Goal: Information Seeking & Learning: Check status

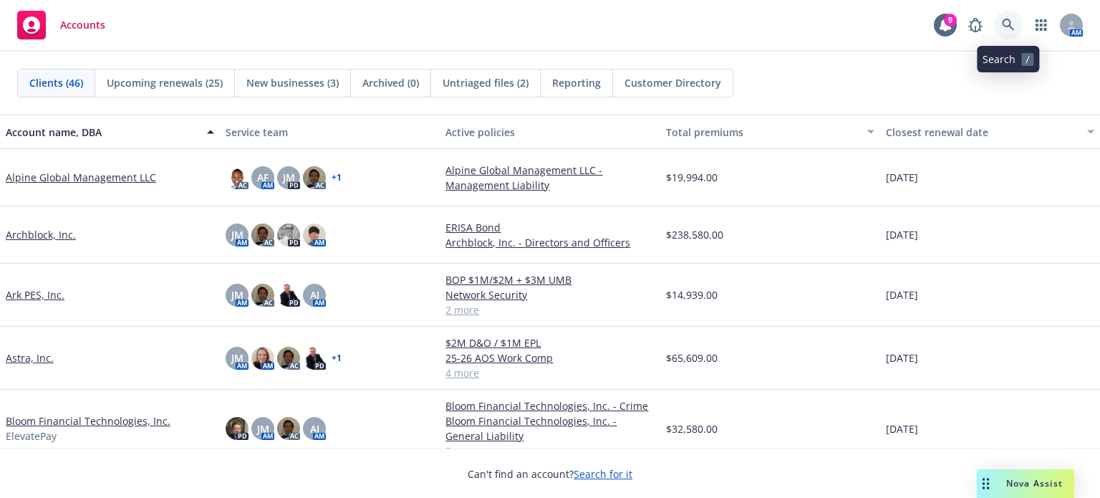
click at [1008, 14] on link at bounding box center [1008, 25] width 29 height 29
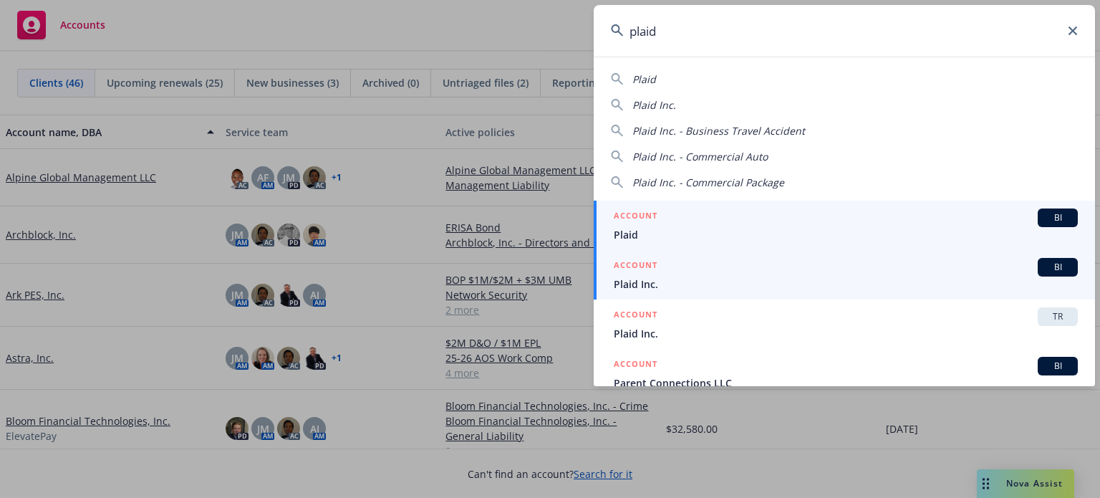
type input "plaid"
click at [693, 279] on span "Plaid Inc." at bounding box center [846, 283] width 464 height 15
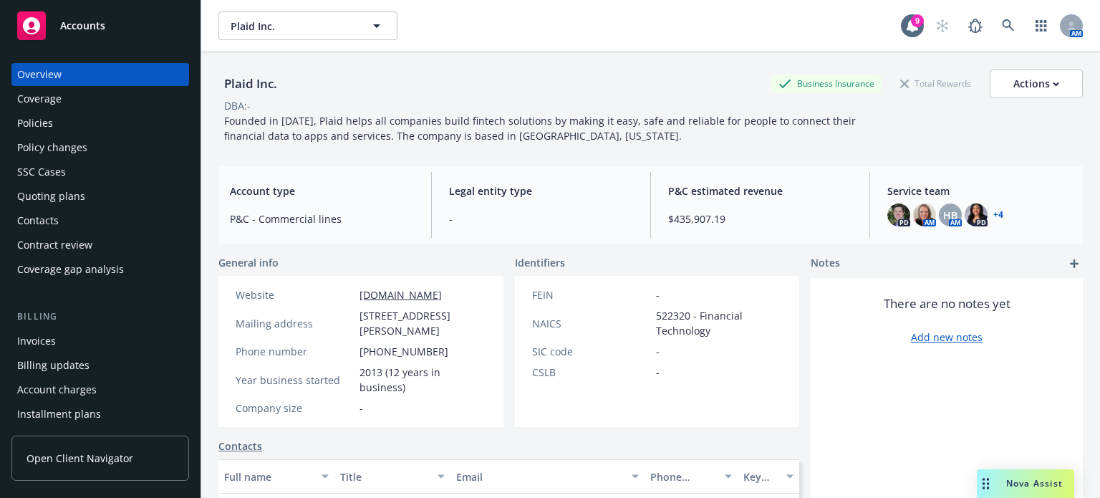
click at [46, 220] on div "Contacts" at bounding box center [38, 220] width 42 height 23
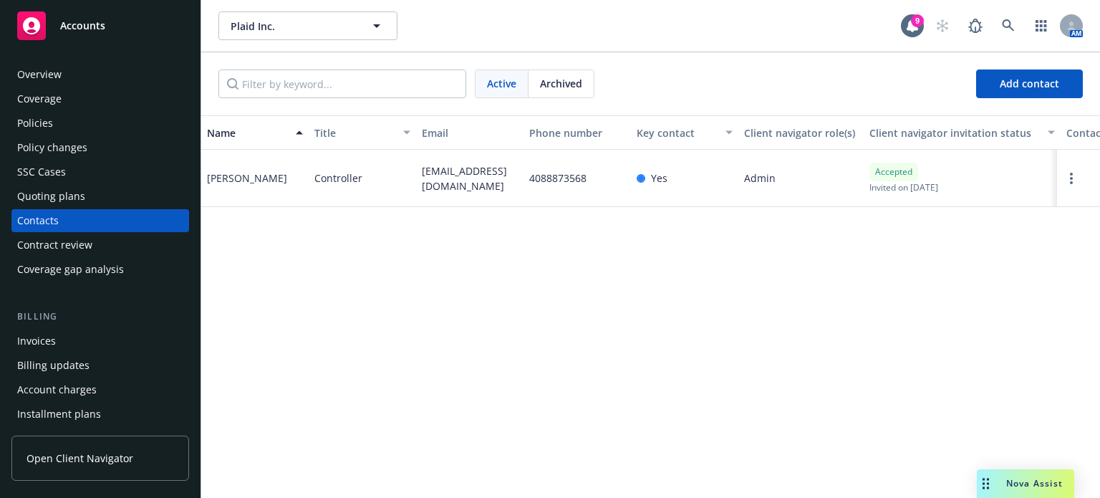
click at [69, 244] on div "Contract review" at bounding box center [54, 244] width 75 height 23
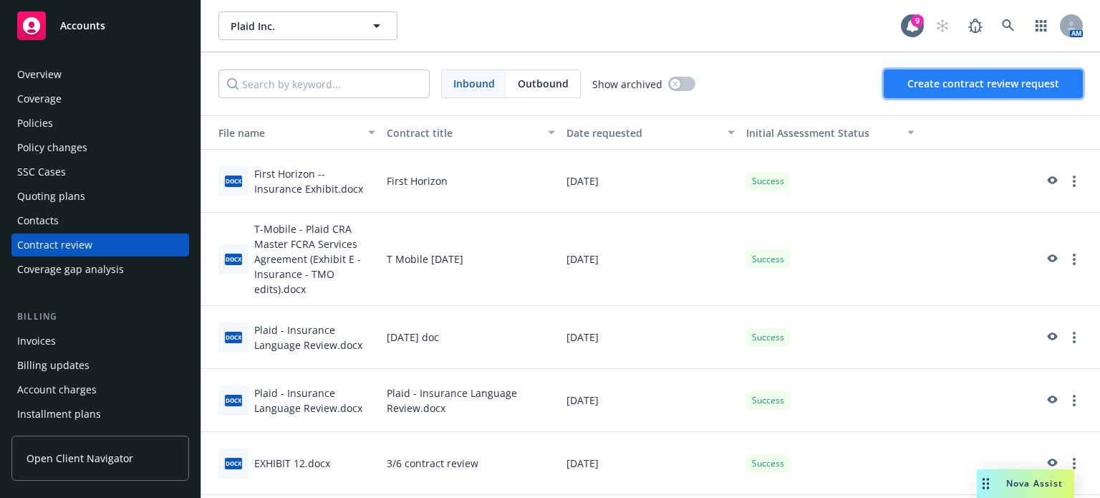
click at [906, 87] on button "Create contract review request" at bounding box center [983, 83] width 199 height 29
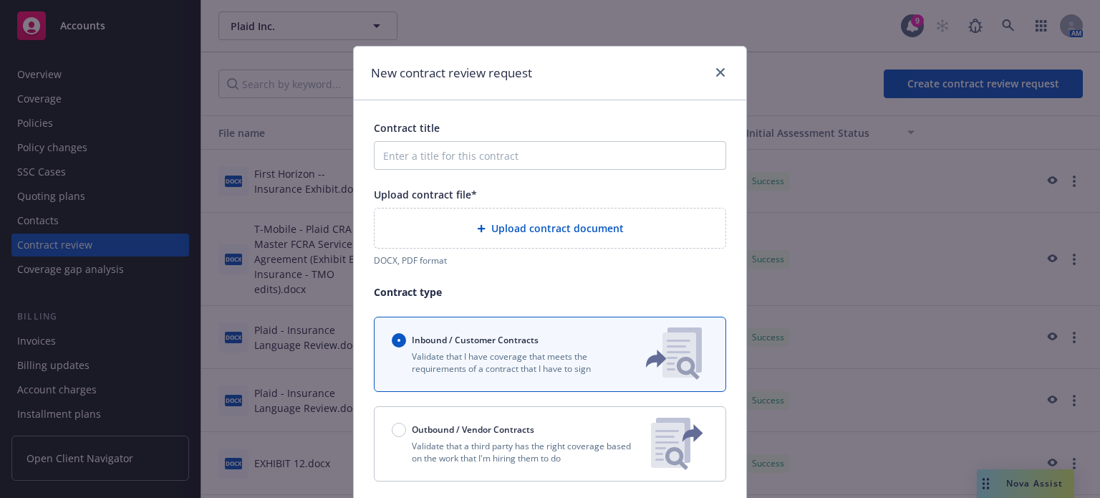
click at [556, 220] on div "Upload contract document" at bounding box center [550, 228] width 328 height 16
drag, startPoint x: 526, startPoint y: 77, endPoint x: 566, endPoint y: 0, distance: 86.5
click at [566, 0] on div "New contract review request Contract title Upload contract file* Upload contrac…" at bounding box center [550, 249] width 1100 height 498
click at [542, 226] on span "Upload contract document" at bounding box center [557, 228] width 132 height 15
drag, startPoint x: 534, startPoint y: 223, endPoint x: 493, endPoint y: 221, distance: 40.9
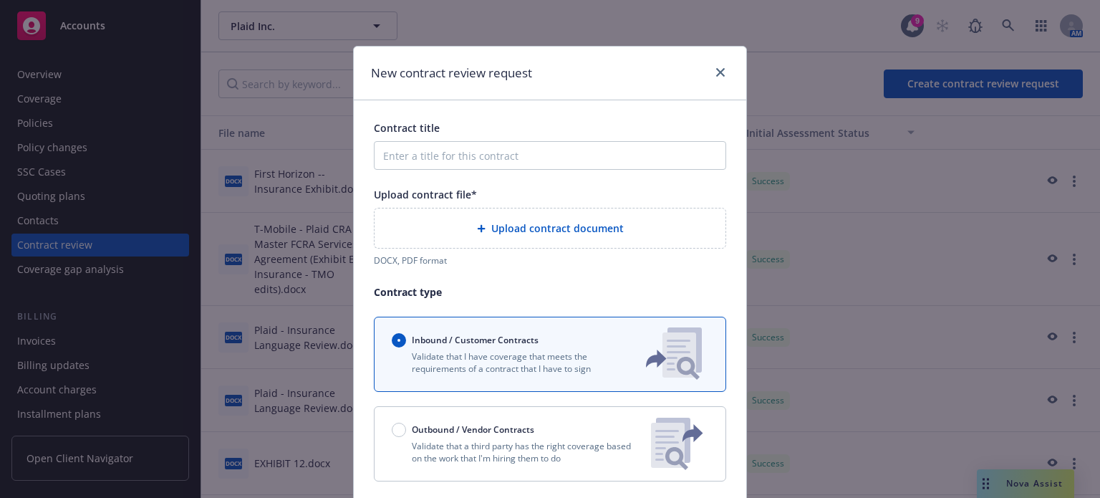
click at [493, 221] on span "Upload contract document" at bounding box center [557, 228] width 132 height 15
click at [550, 221] on span "Upload contract document" at bounding box center [557, 228] width 132 height 15
click at [530, 231] on span "Upload contract document" at bounding box center [557, 228] width 132 height 15
click at [576, 228] on span "Upload contract document" at bounding box center [557, 228] width 132 height 15
click at [716, 68] on icon "close" at bounding box center [720, 72] width 9 height 9
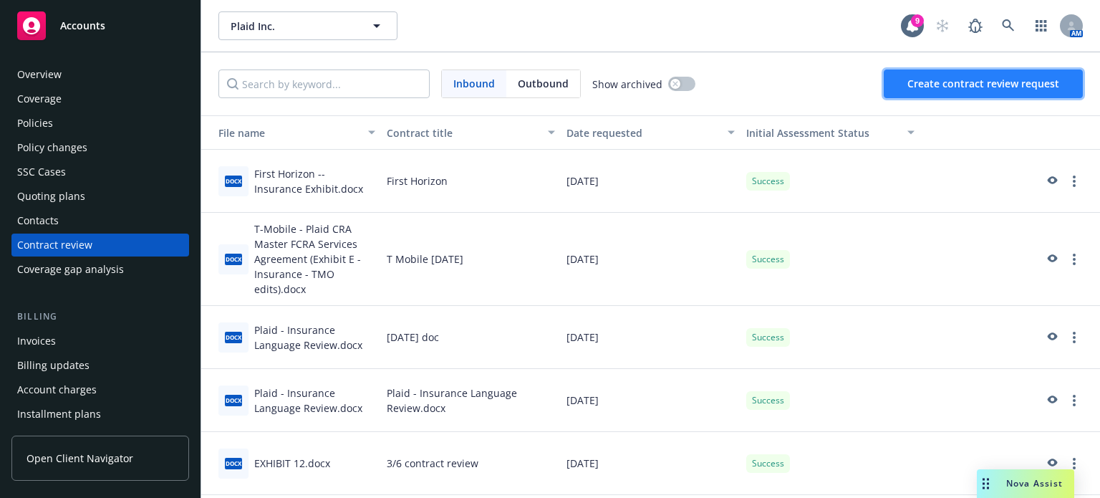
click at [955, 91] on button "Create contract review request" at bounding box center [983, 83] width 199 height 29
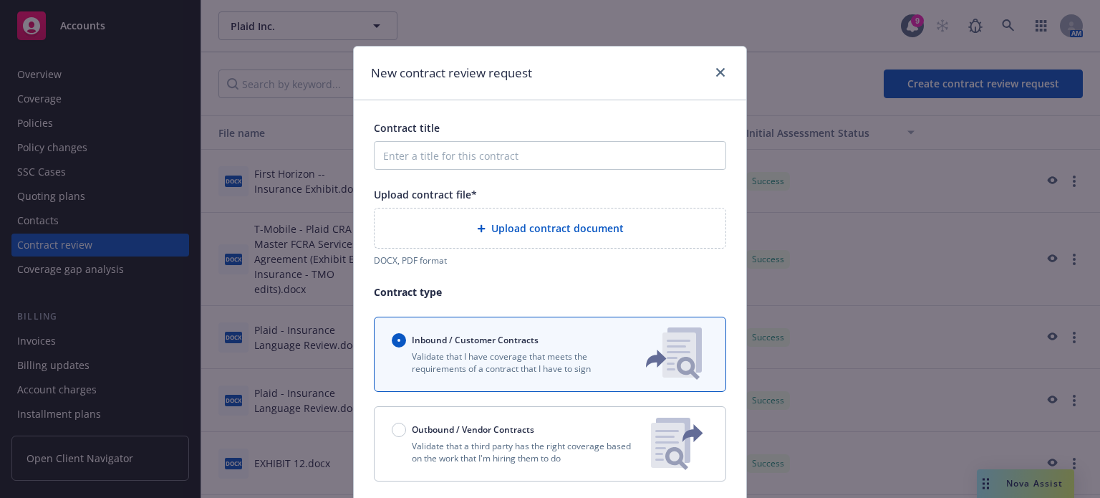
click at [516, 221] on span "Upload contract document" at bounding box center [557, 228] width 132 height 15
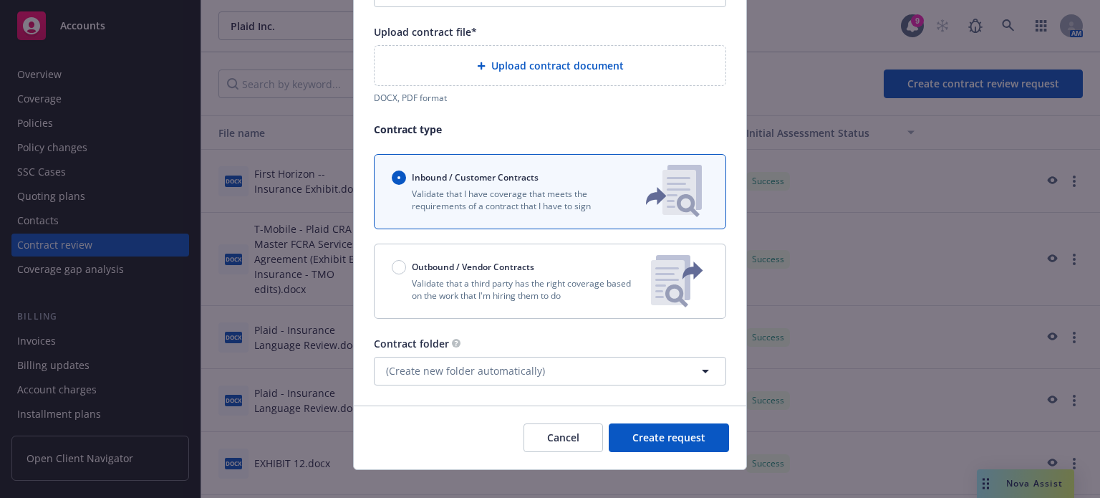
scroll to position [179, 0]
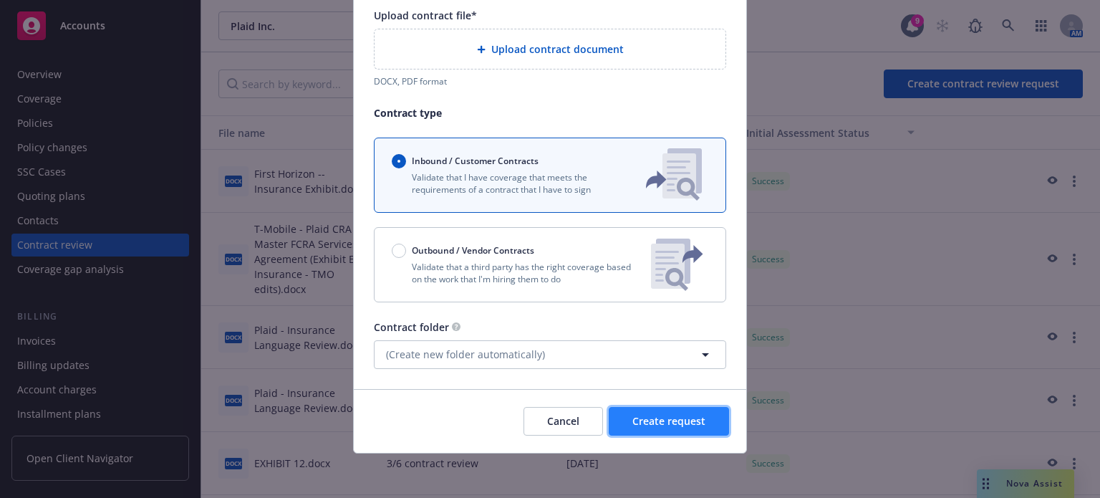
click at [695, 419] on span "Create request" at bounding box center [668, 421] width 73 height 14
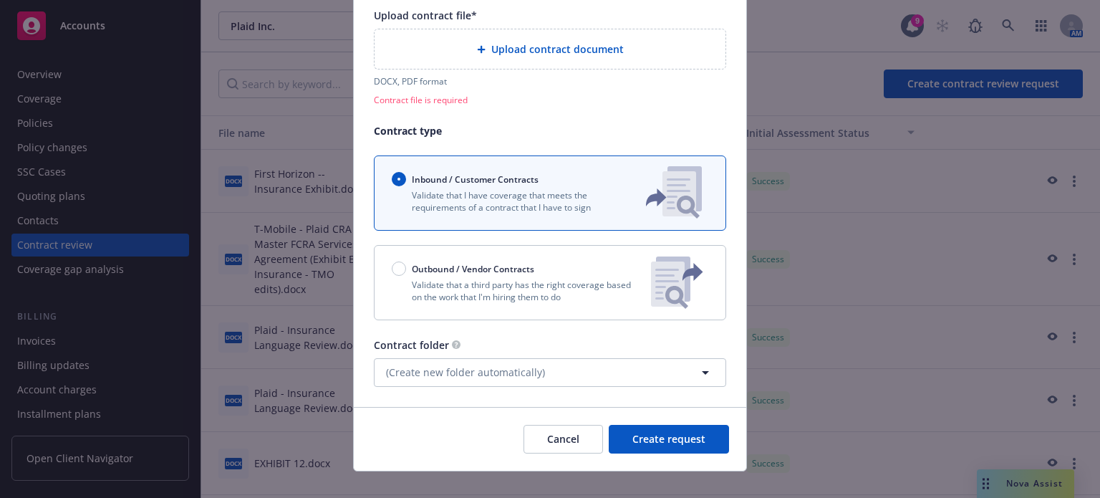
click at [567, 54] on span "Upload contract document" at bounding box center [557, 49] width 132 height 15
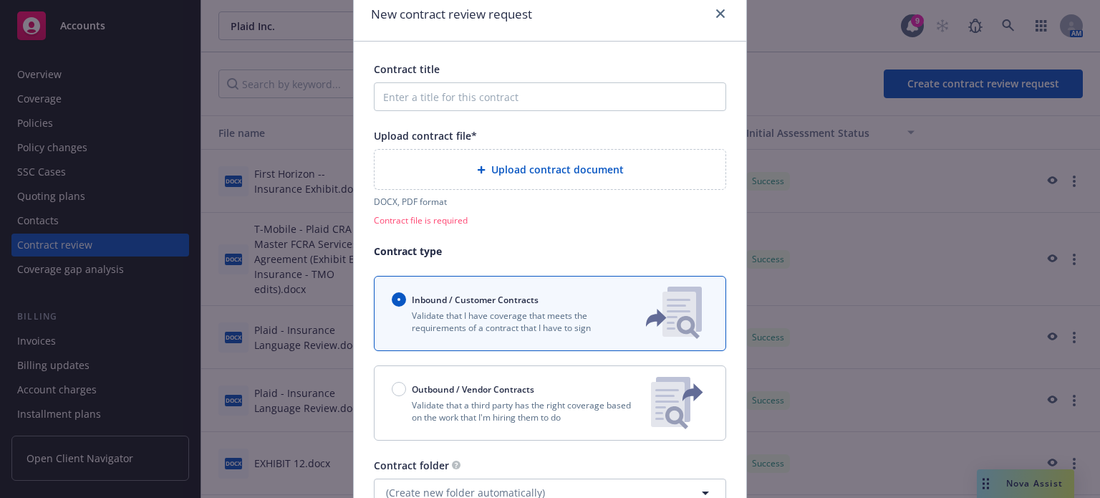
scroll to position [0, 0]
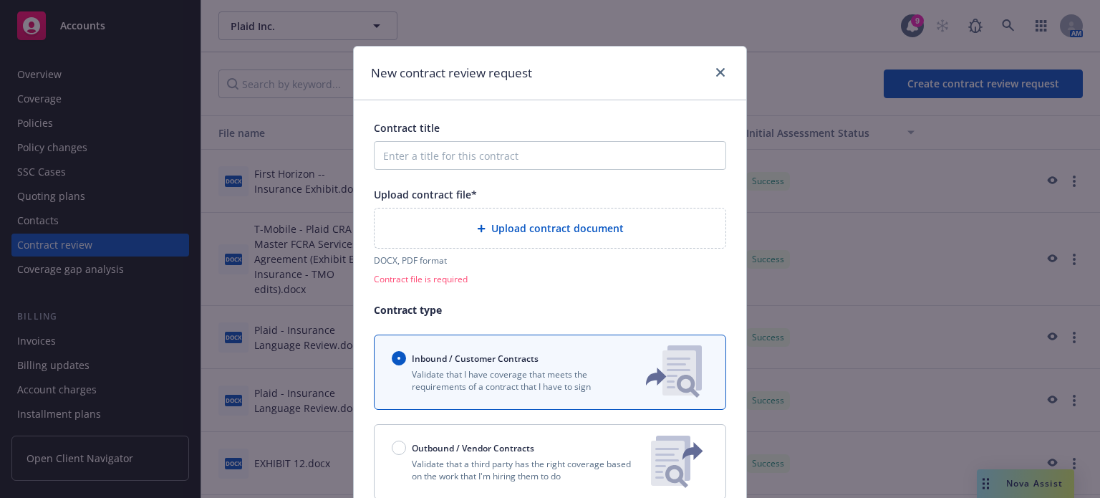
click at [708, 65] on div at bounding box center [717, 73] width 23 height 19
click at [716, 71] on icon "close" at bounding box center [720, 72] width 9 height 9
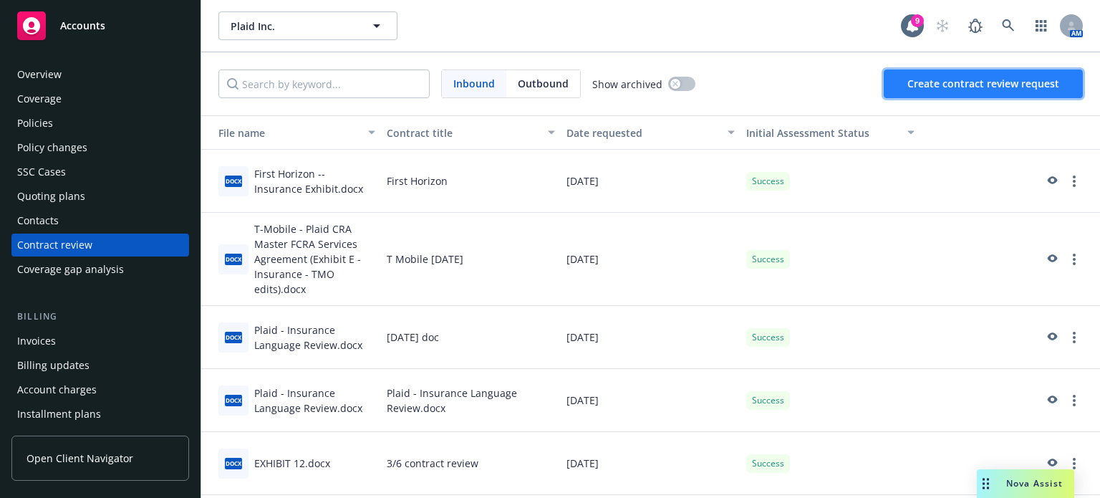
click at [931, 92] on button "Create contract review request" at bounding box center [983, 83] width 199 height 29
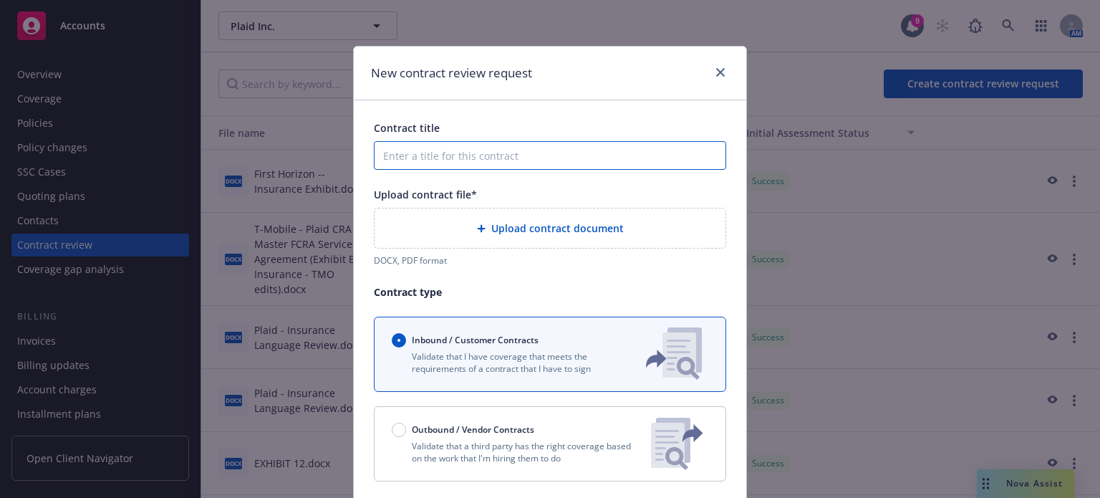
click at [412, 157] on input "Contract title" at bounding box center [550, 155] width 352 height 29
type input "9.25"
click at [544, 226] on span "Upload contract document" at bounding box center [557, 228] width 132 height 15
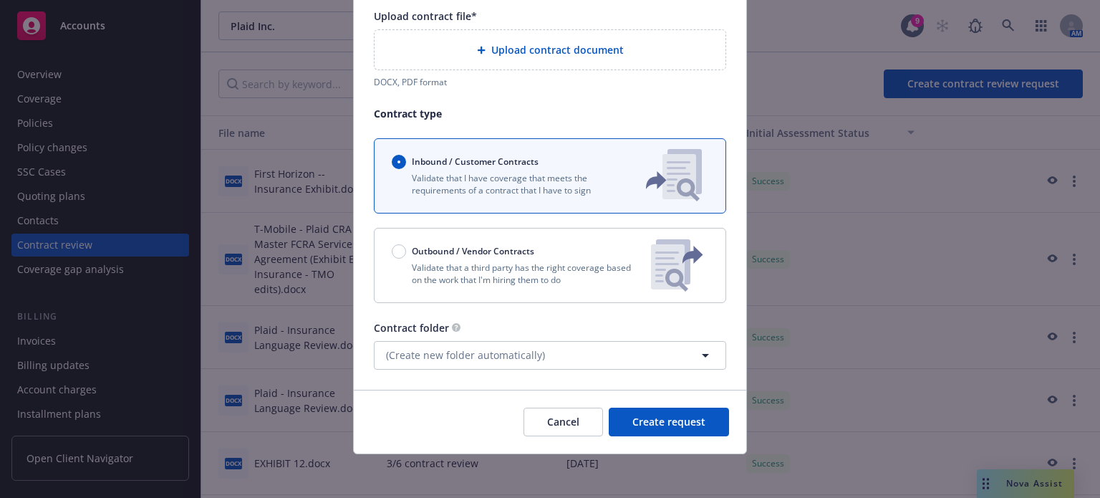
scroll to position [179, 0]
click at [667, 426] on span "Create request" at bounding box center [668, 421] width 73 height 14
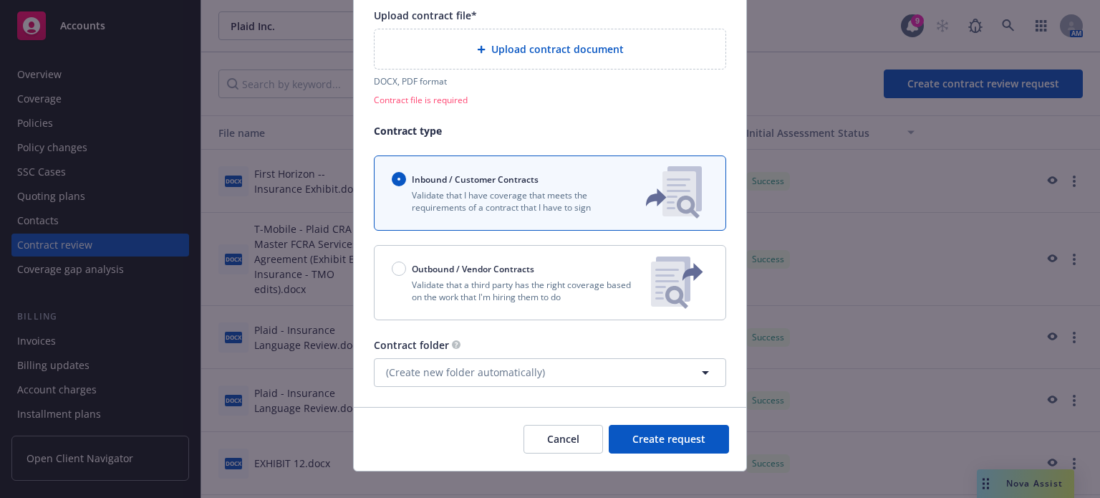
click at [590, 49] on span "Upload contract document" at bounding box center [557, 49] width 132 height 15
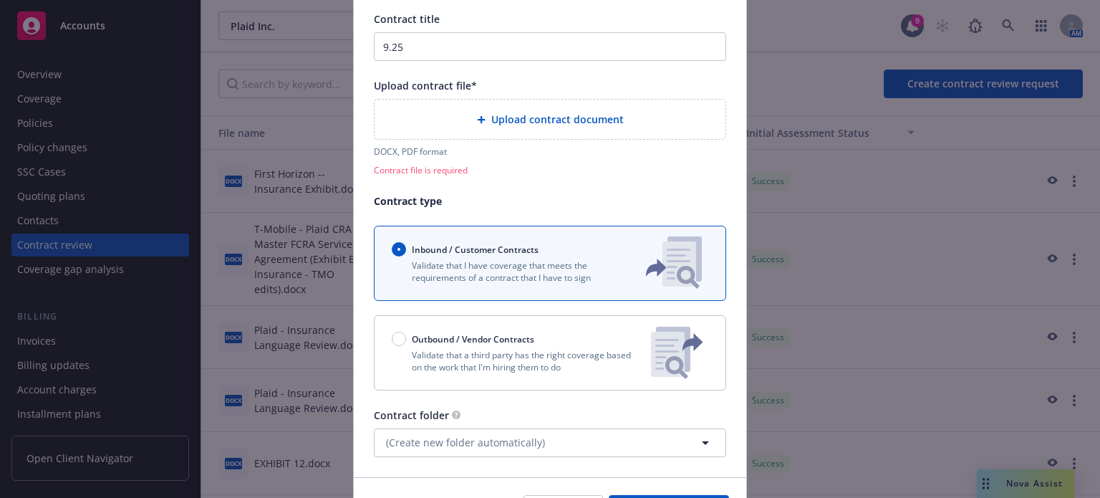
scroll to position [0, 0]
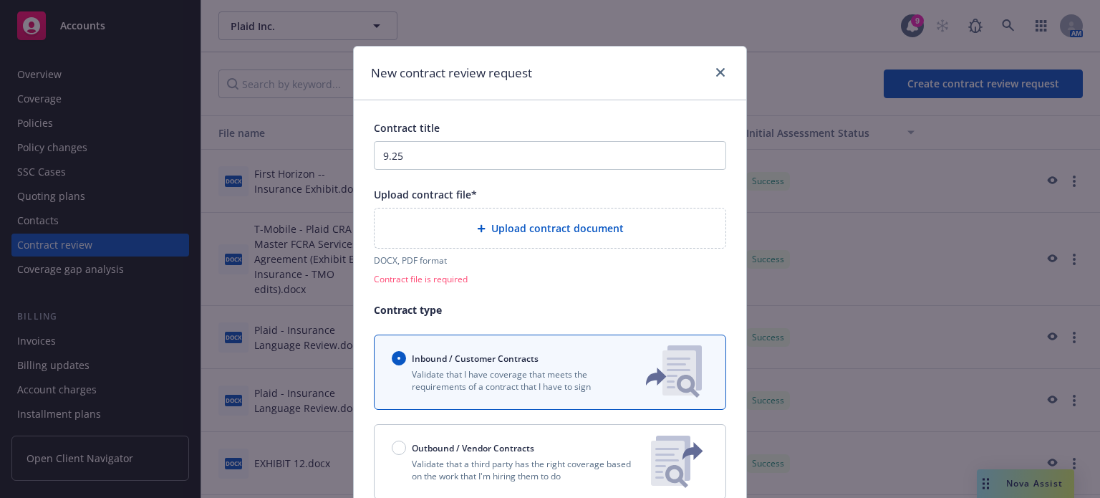
click at [499, 231] on span "Upload contract document" at bounding box center [557, 228] width 132 height 15
click at [713, 65] on link "close" at bounding box center [720, 72] width 17 height 17
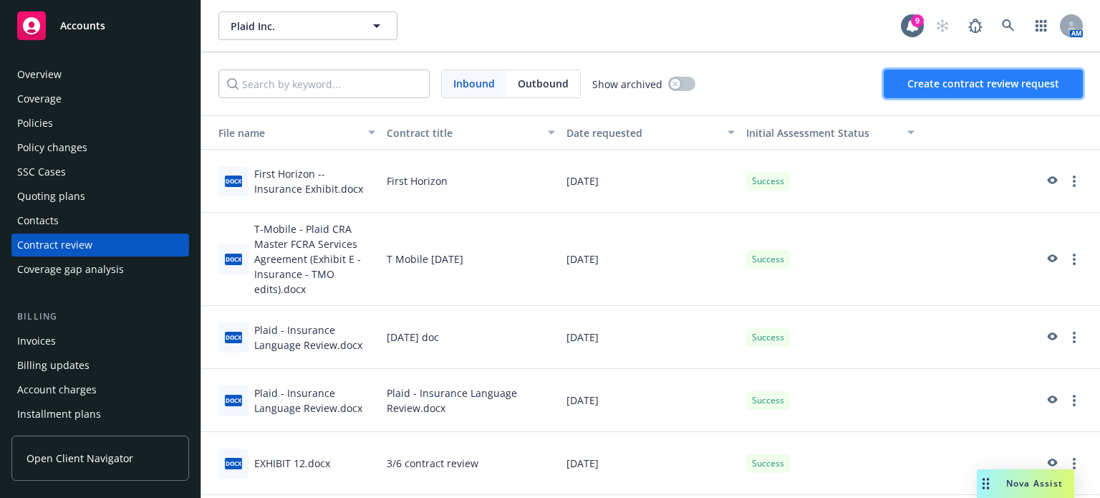
click at [1006, 89] on span "Create contract review request" at bounding box center [983, 84] width 152 height 14
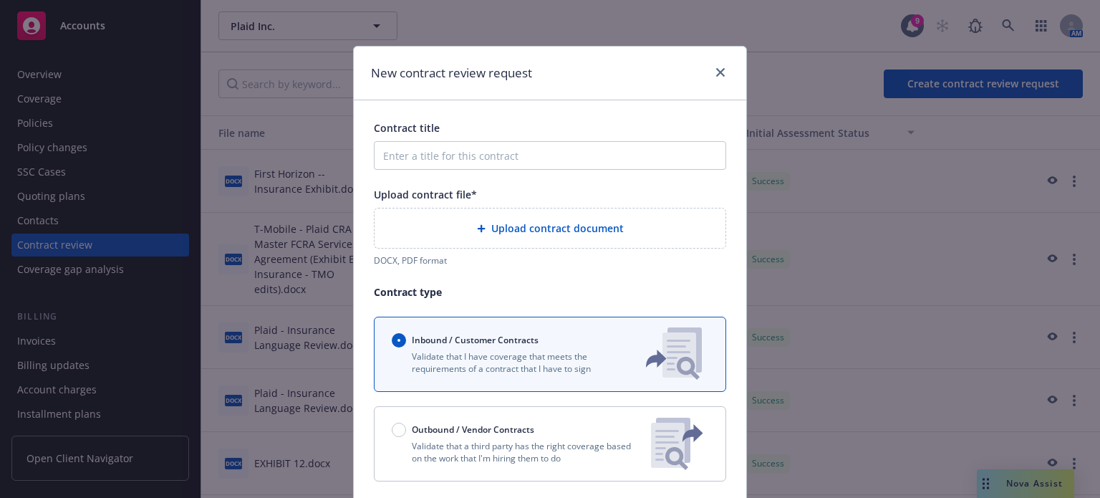
click at [502, 233] on span "Upload contract document" at bounding box center [557, 228] width 132 height 15
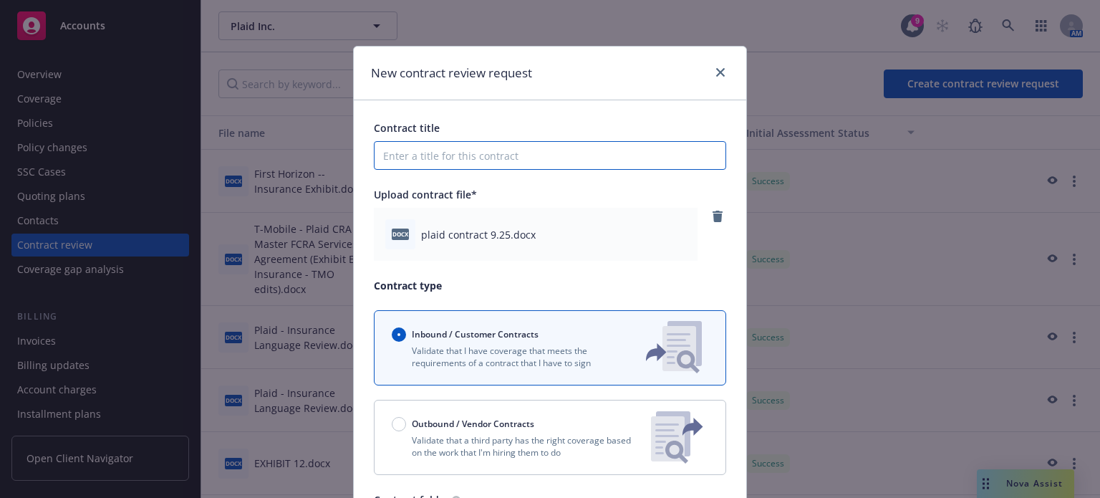
click at [501, 153] on input "Contract title" at bounding box center [550, 155] width 352 height 29
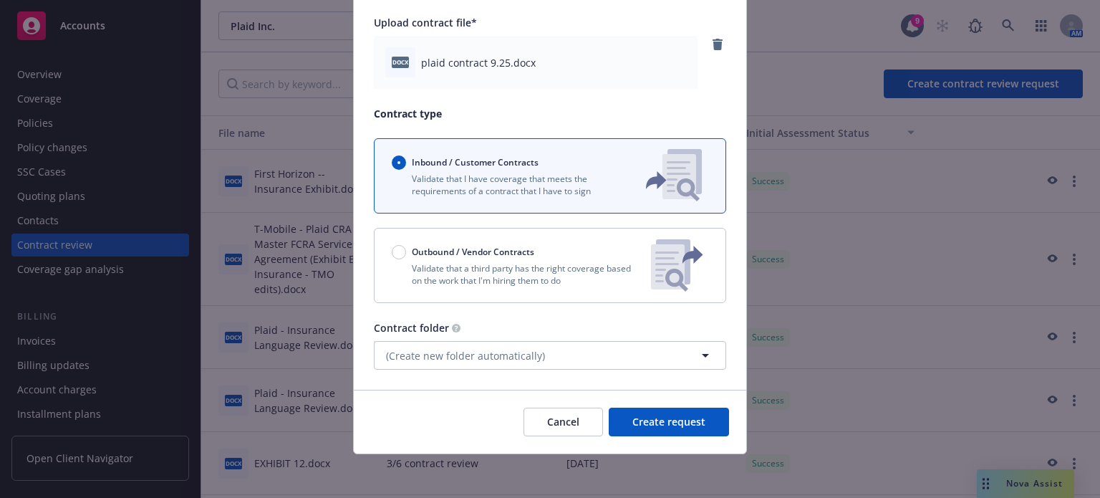
scroll to position [173, 0]
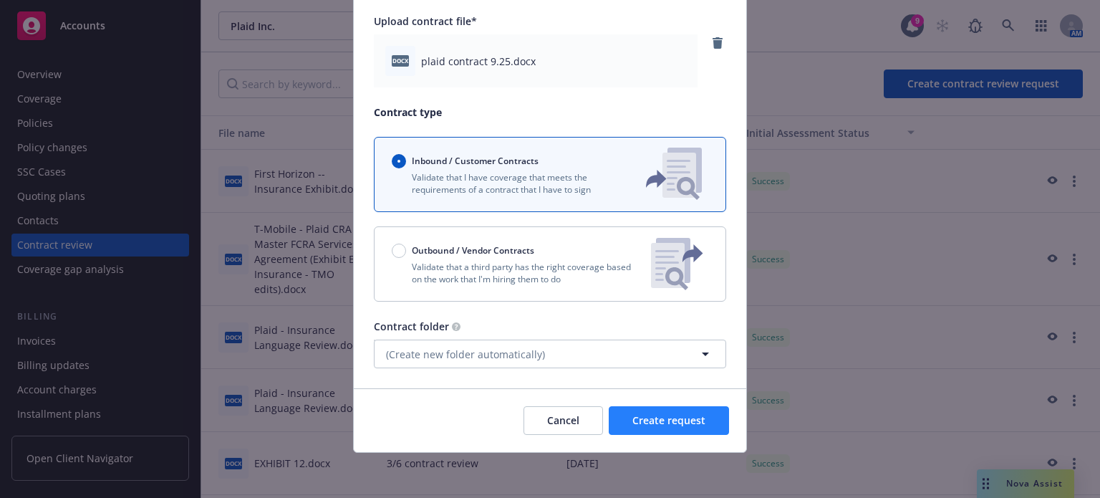
type input "[DATE]"
click at [677, 426] on span "Create request" at bounding box center [668, 420] width 73 height 14
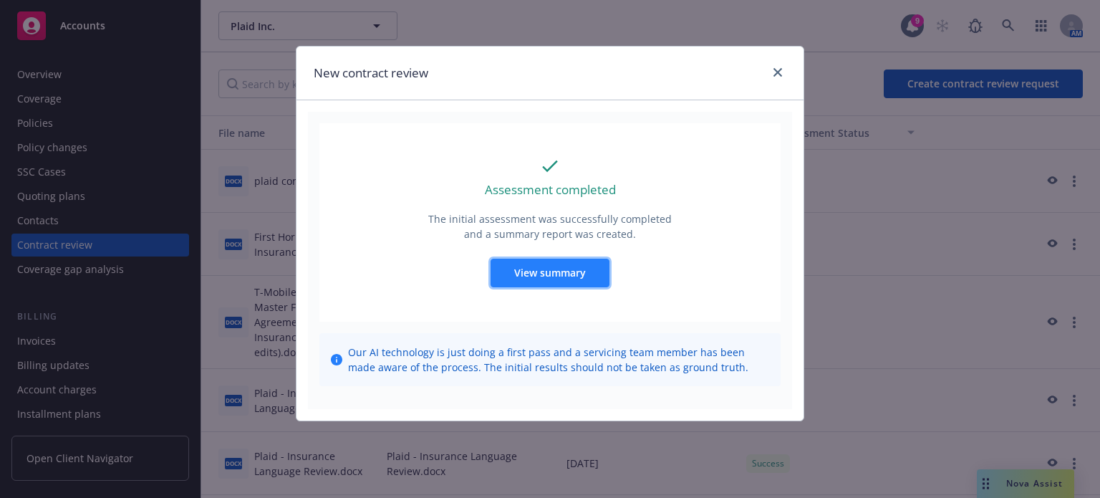
click at [525, 275] on span "View summary" at bounding box center [550, 273] width 72 height 14
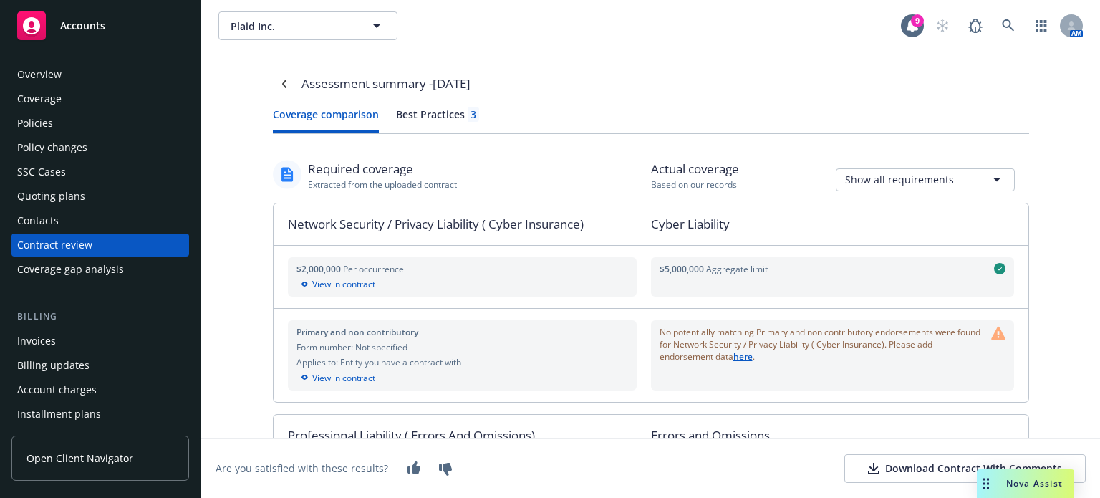
click at [450, 111] on div "Coverage comparison Best Practices 3" at bounding box center [651, 120] width 756 height 27
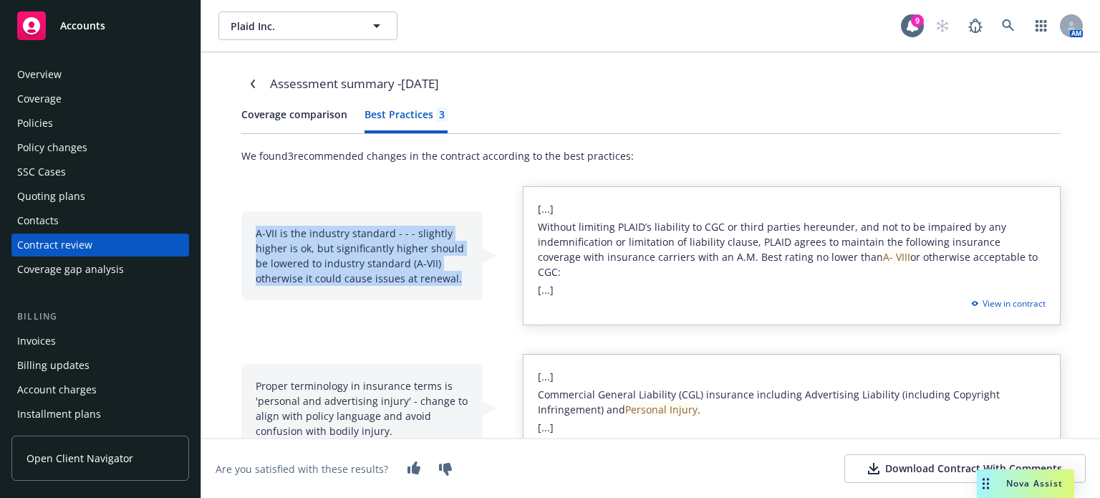
drag, startPoint x: 248, startPoint y: 226, endPoint x: 455, endPoint y: 273, distance: 212.1
click at [455, 273] on div "A-VII is the industry standard - - - slightly higher is ok, but significantly h…" at bounding box center [361, 255] width 241 height 89
copy div "A-VII is the industry standard - - - slightly higher is ok, but significantly h…"
click at [337, 275] on div "A-VII is the industry standard - - - slightly higher is ok, but significantly h…" at bounding box center [361, 255] width 241 height 89
drag, startPoint x: 250, startPoint y: 223, endPoint x: 447, endPoint y: 274, distance: 203.6
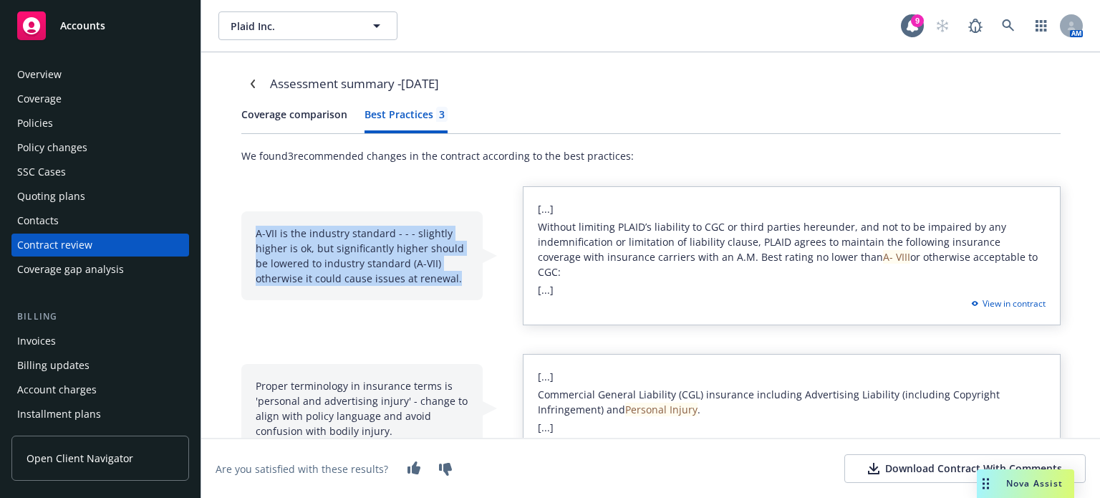
click at [447, 274] on div "A-VII is the industry standard - - - slightly higher is ok, but significantly h…" at bounding box center [361, 255] width 241 height 89
copy div "A-VII is the industry standard - - - slightly higher is ok, but significantly h…"
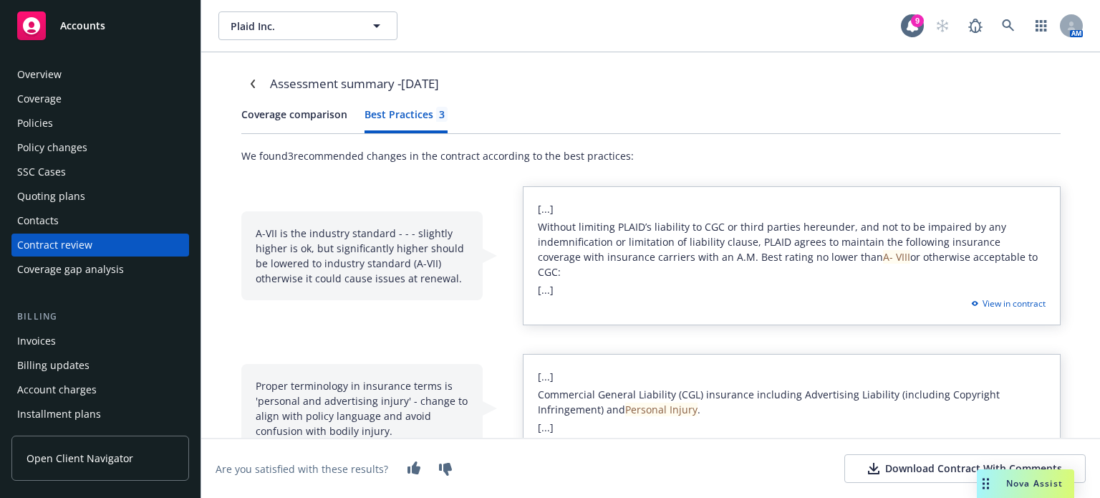
click at [652, 235] on span "Without limiting PLAID’s liability to CGC or third parties hereunder, and not t…" at bounding box center [788, 249] width 500 height 59
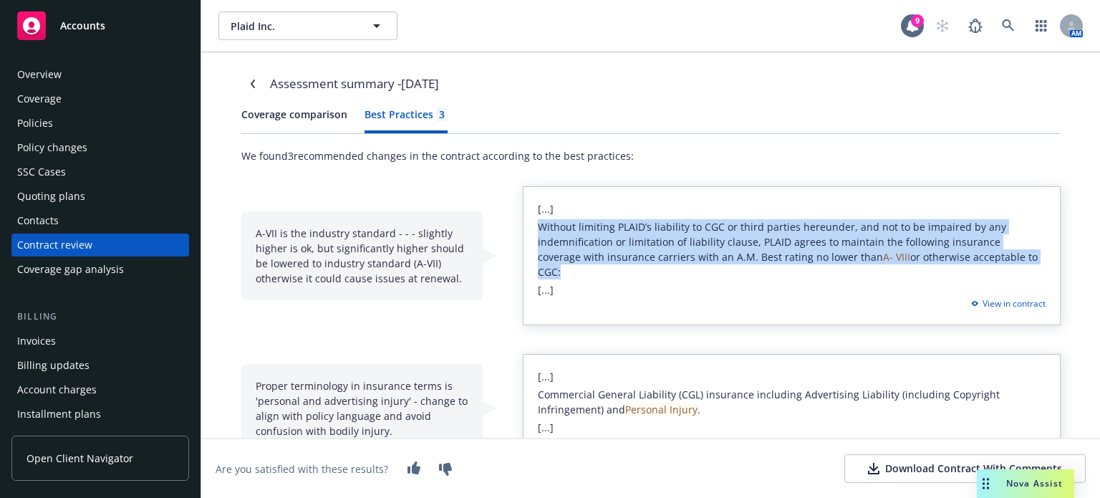
drag, startPoint x: 536, startPoint y: 223, endPoint x: 996, endPoint y: 258, distance: 461.8
click at [996, 258] on span "Without limiting PLAID’s liability to CGC or third parties hereunder, and not t…" at bounding box center [788, 249] width 500 height 59
copy span "Without limiting PLAID’s liability to CGC or third parties hereunder, and not t…"
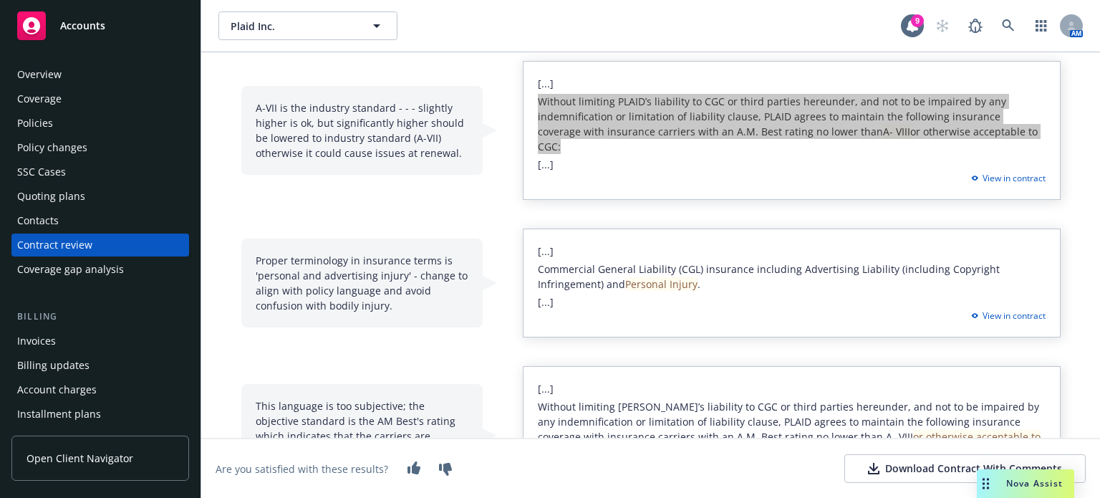
scroll to position [173, 0]
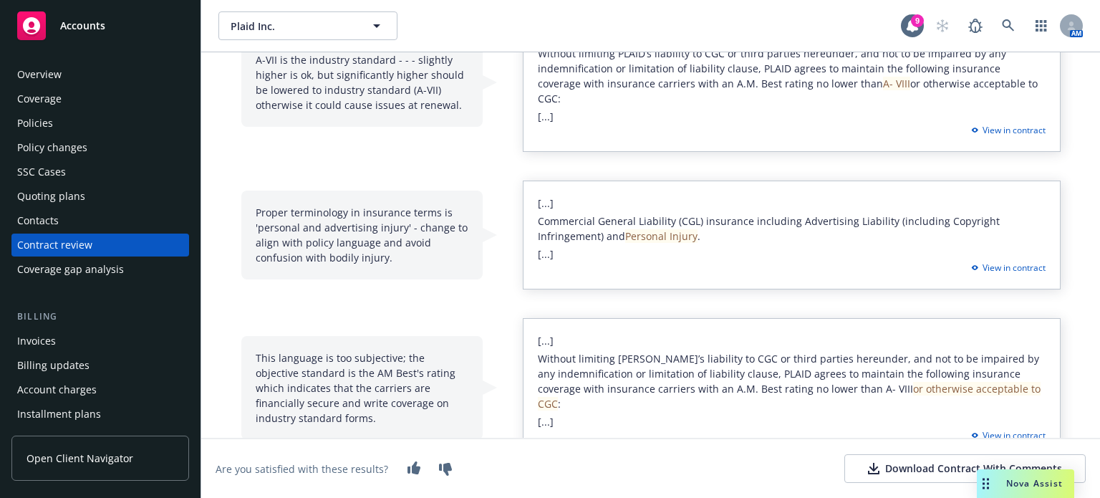
drag, startPoint x: 331, startPoint y: 213, endPoint x: 316, endPoint y: 214, distance: 15.1
click at [331, 213] on div "Proper terminology in insurance terms is 'personal and advertising injury' - ch…" at bounding box center [361, 234] width 241 height 89
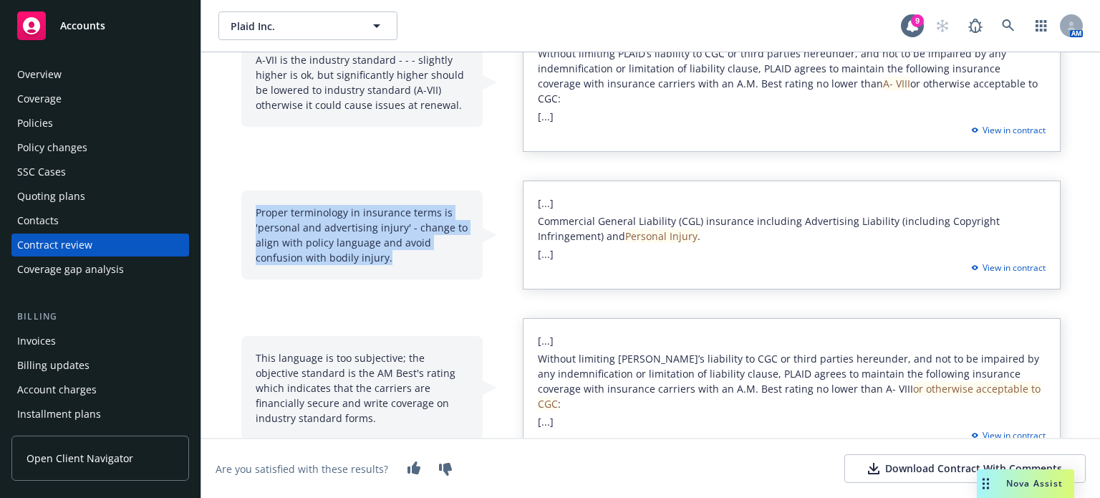
drag, startPoint x: 247, startPoint y: 194, endPoint x: 390, endPoint y: 237, distance: 149.5
click at [390, 237] on div "Proper terminology in insurance terms is 'personal and advertising injury' - ch…" at bounding box center [361, 234] width 241 height 89
copy div "Proper terminology in insurance terms is 'personal and advertising injury' - ch…"
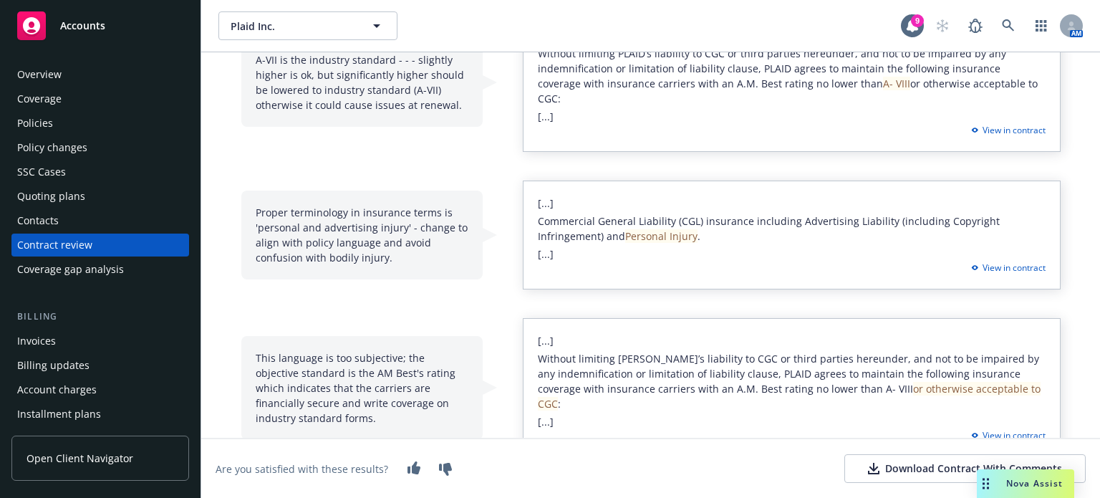
click at [724, 218] on p "Commercial General Liability (CGL) insurance including Advertising Liability (i…" at bounding box center [792, 228] width 508 height 30
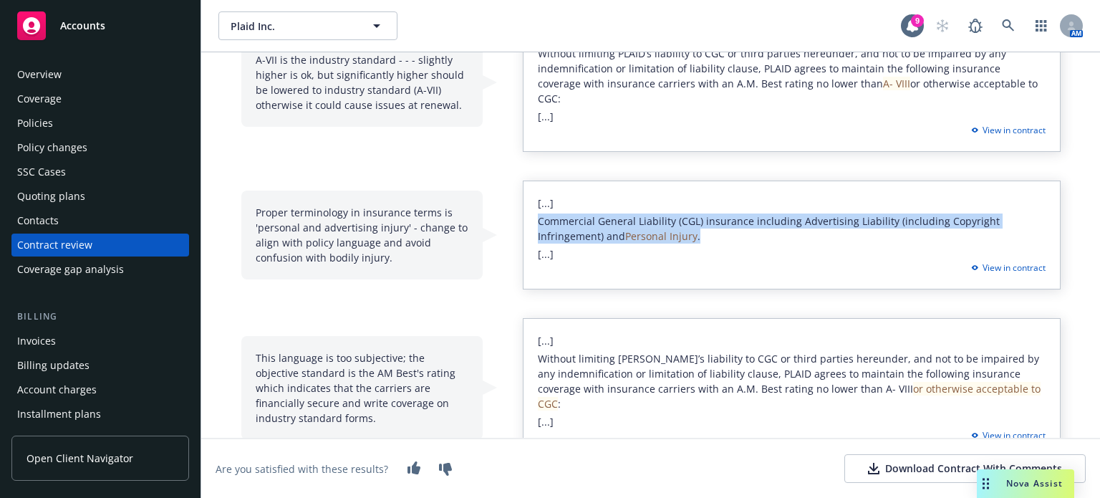
drag, startPoint x: 690, startPoint y: 220, endPoint x: 517, endPoint y: 201, distance: 174.3
click at [523, 201] on div "[...] Commercial General Liability (CGL) insurance including Advertising Liabil…" at bounding box center [792, 234] width 538 height 109
copy span "Commercial General Liability (CGL) insurance including Advertising Liability (i…"
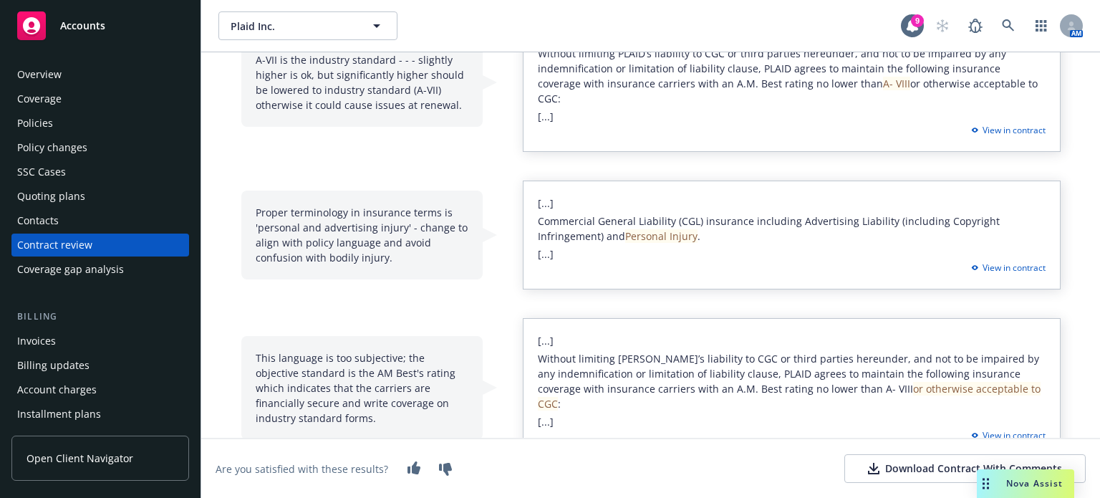
click at [776, 355] on span "Without limiting PLAID’s liability to CGC or third parties hereunder, and not t…" at bounding box center [789, 381] width 503 height 59
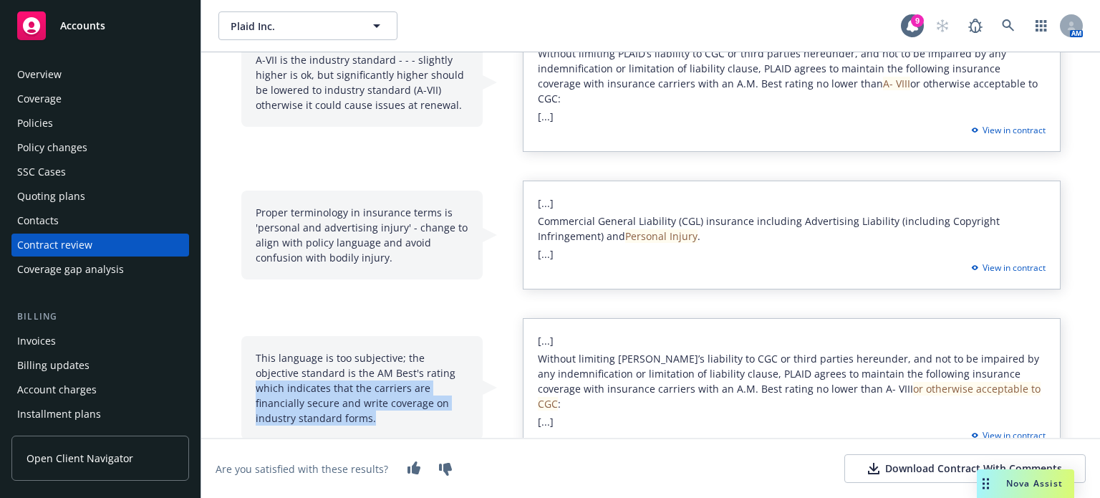
drag, startPoint x: 400, startPoint y: 346, endPoint x: 430, endPoint y: 387, distance: 50.9
click at [430, 387] on div "This language is too subjective; the objective standard is the AM Best's rating…" at bounding box center [361, 388] width 241 height 104
copy div "which indicates that the carriers are financially secure and write coverage on …"
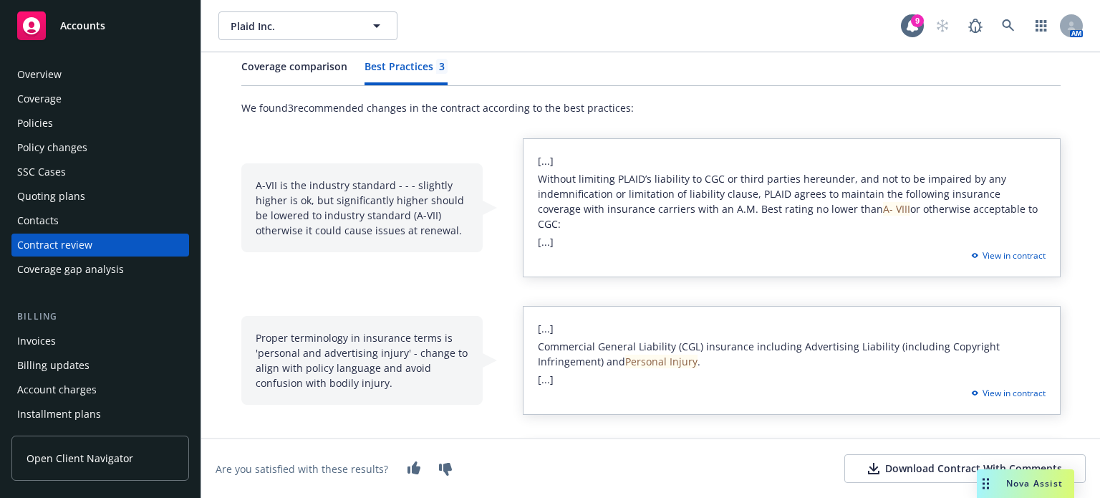
scroll to position [0, 0]
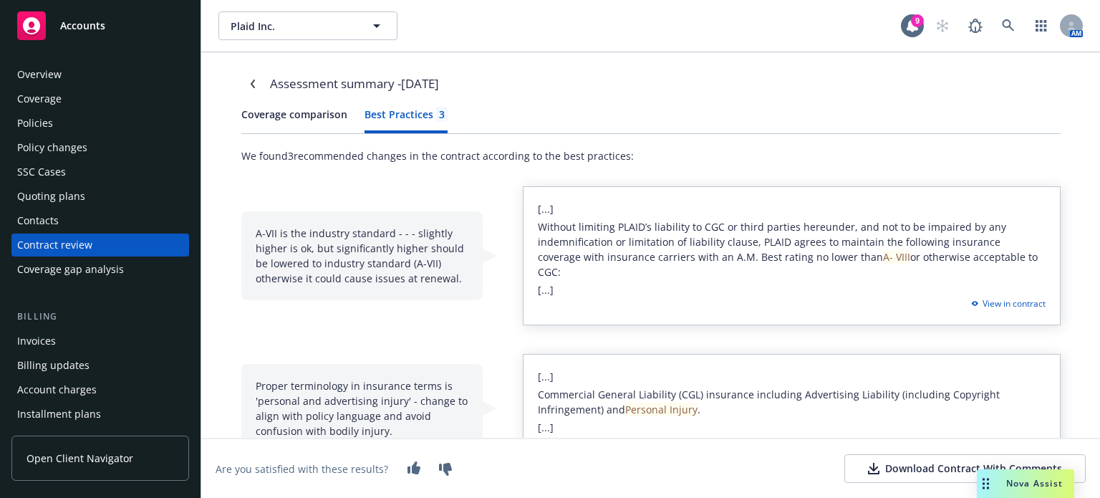
click at [17, 77] on div "Overview" at bounding box center [39, 74] width 44 height 23
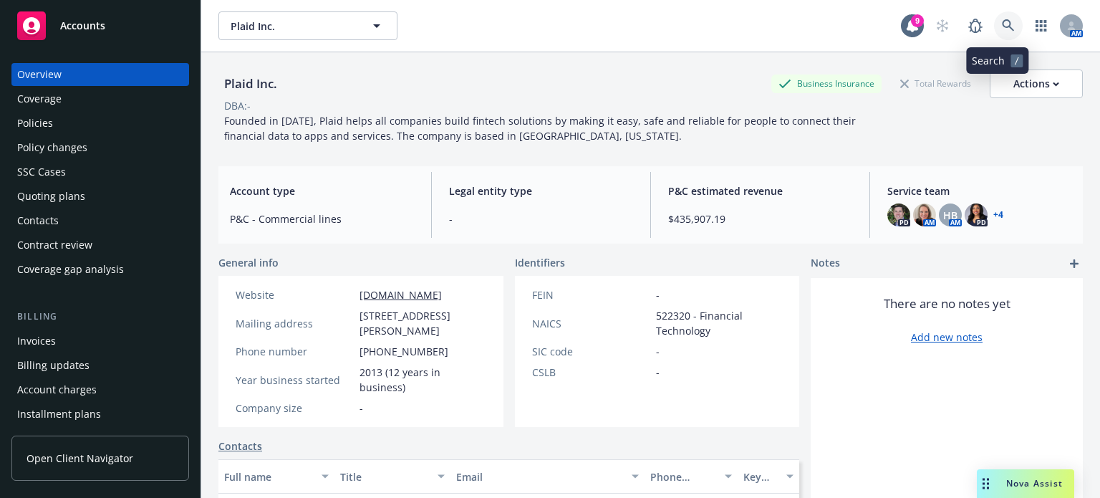
click at [1001, 18] on link at bounding box center [1008, 25] width 29 height 29
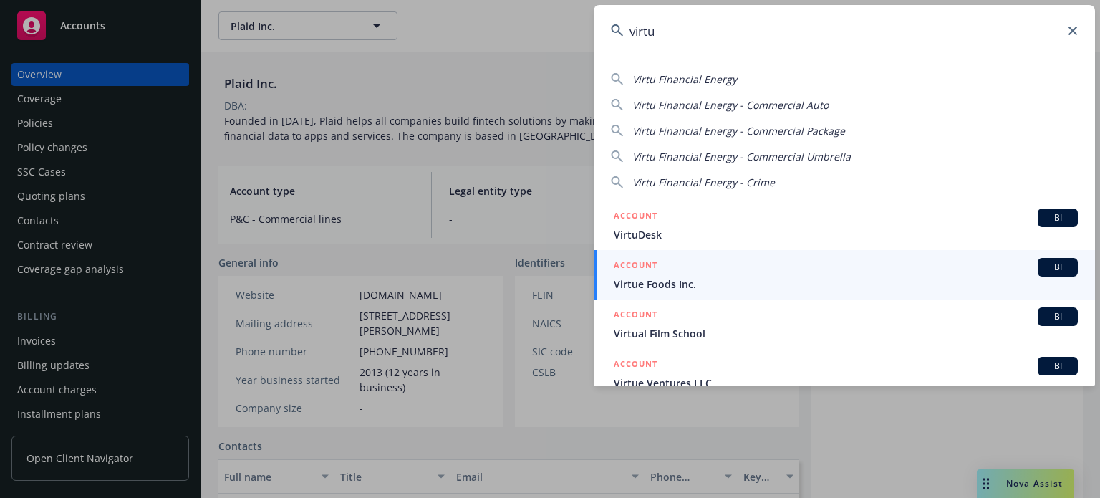
click at [712, 74] on span "Virtu Financial Energy" at bounding box center [684, 79] width 105 height 14
type input "Virtu Financial Energy"
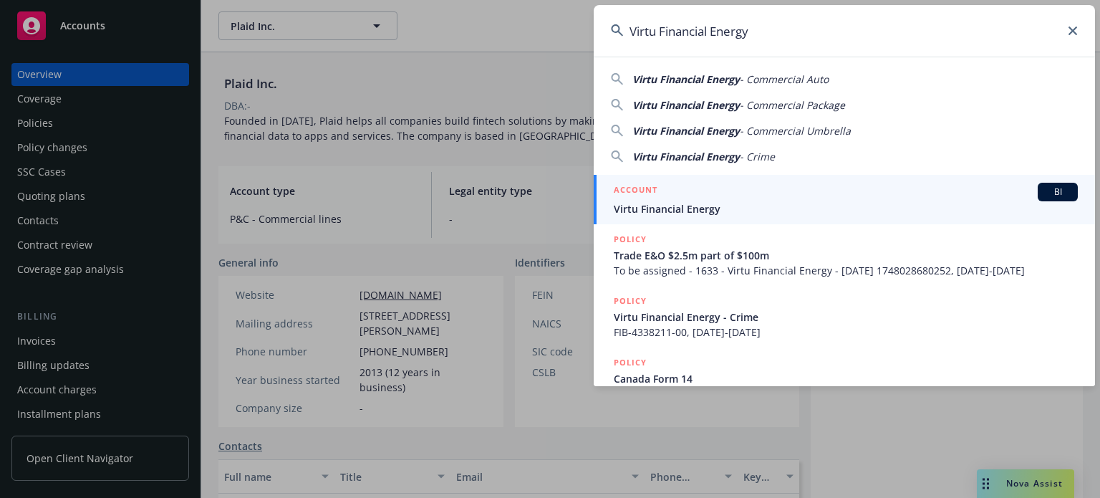
click at [889, 210] on span "Virtu Financial Energy" at bounding box center [846, 208] width 464 height 15
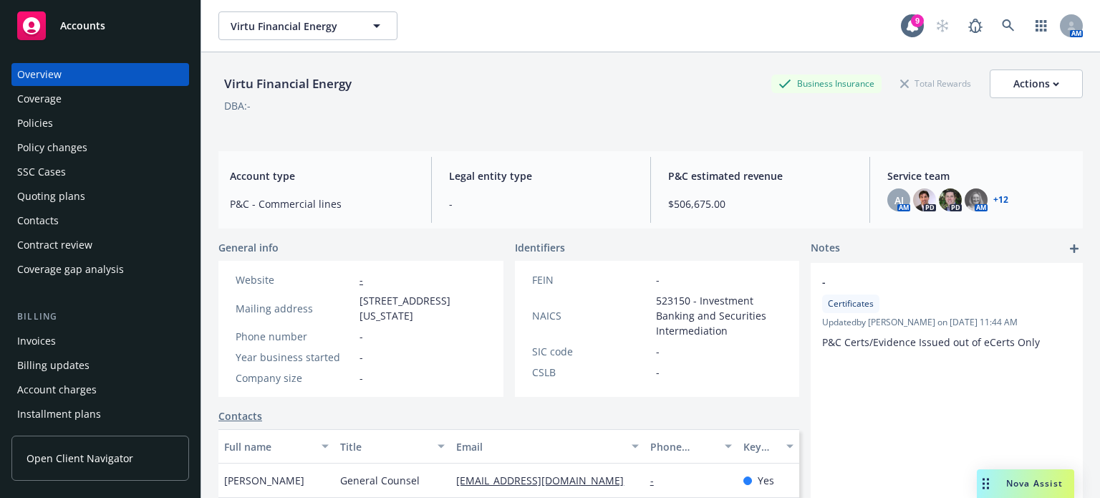
click at [676, 201] on span "$506,675.00" at bounding box center [760, 203] width 184 height 15
click at [1002, 28] on icon at bounding box center [1008, 25] width 13 height 13
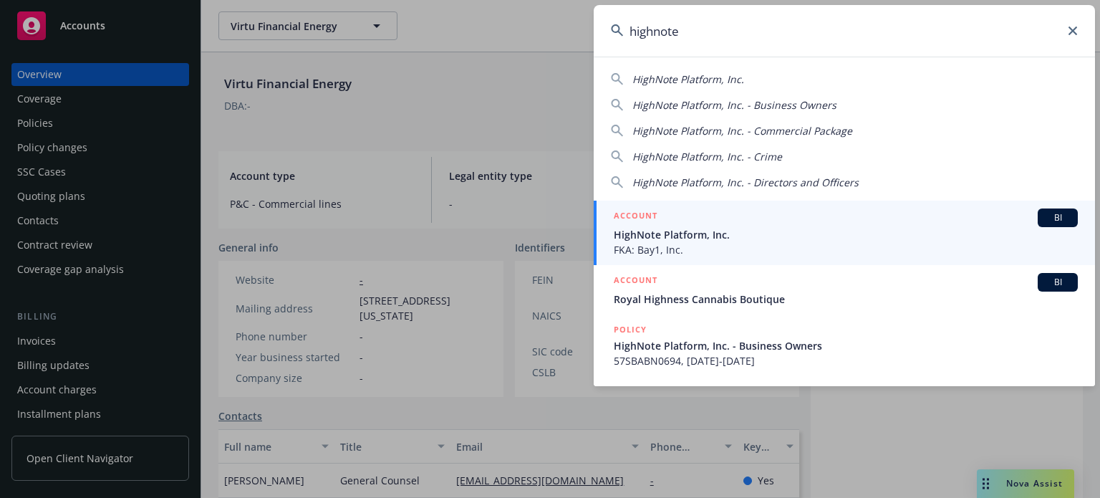
click at [689, 77] on span "HighNote Platform, Inc." at bounding box center [688, 79] width 112 height 14
type input "HighNote Platform, Inc."
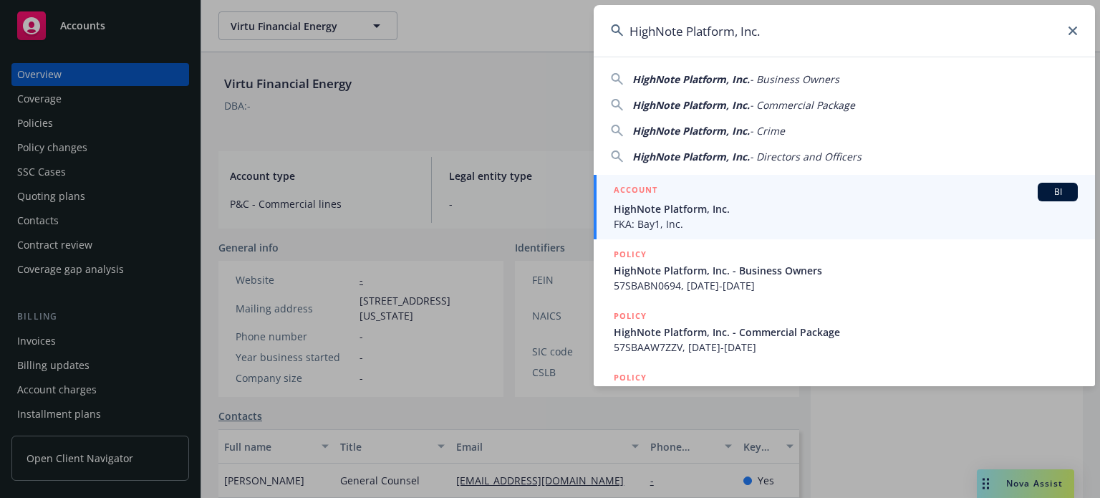
click at [703, 225] on span "FKA: Bay1, Inc." at bounding box center [846, 223] width 464 height 15
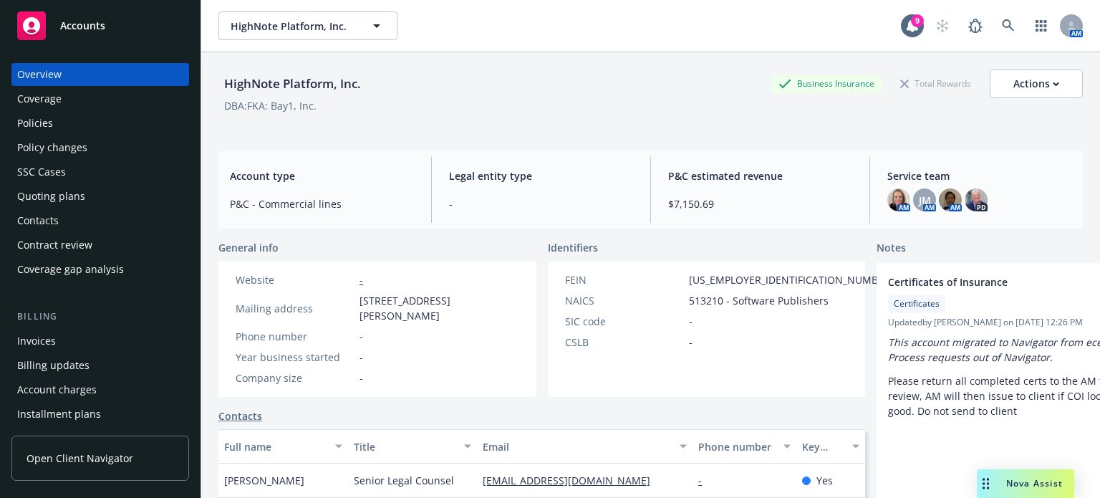
click at [34, 114] on div "Policies" at bounding box center [35, 123] width 36 height 23
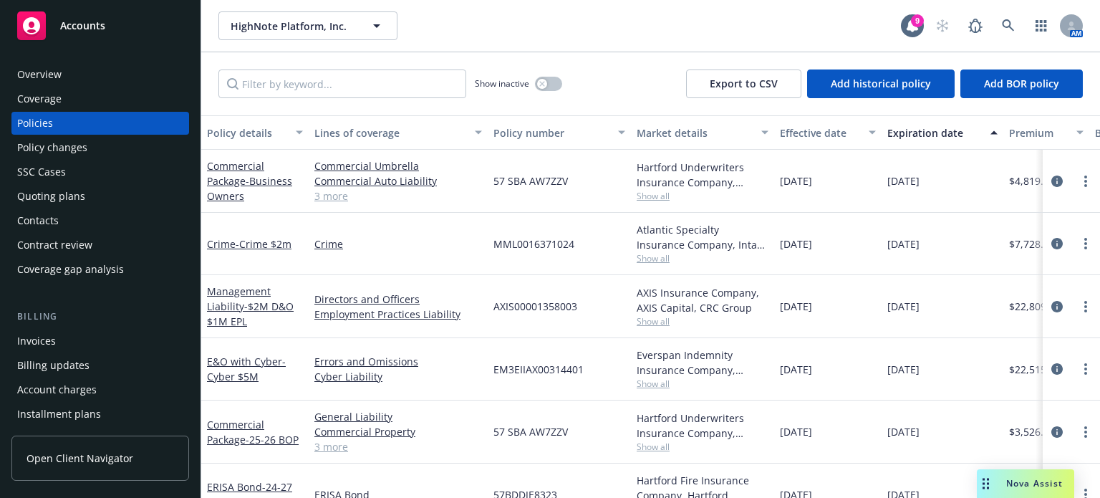
click at [658, 257] on span "Show all" at bounding box center [703, 258] width 132 height 12
click at [655, 190] on span "Show all" at bounding box center [703, 196] width 132 height 12
click at [589, 143] on button "Policy number" at bounding box center [559, 132] width 143 height 34
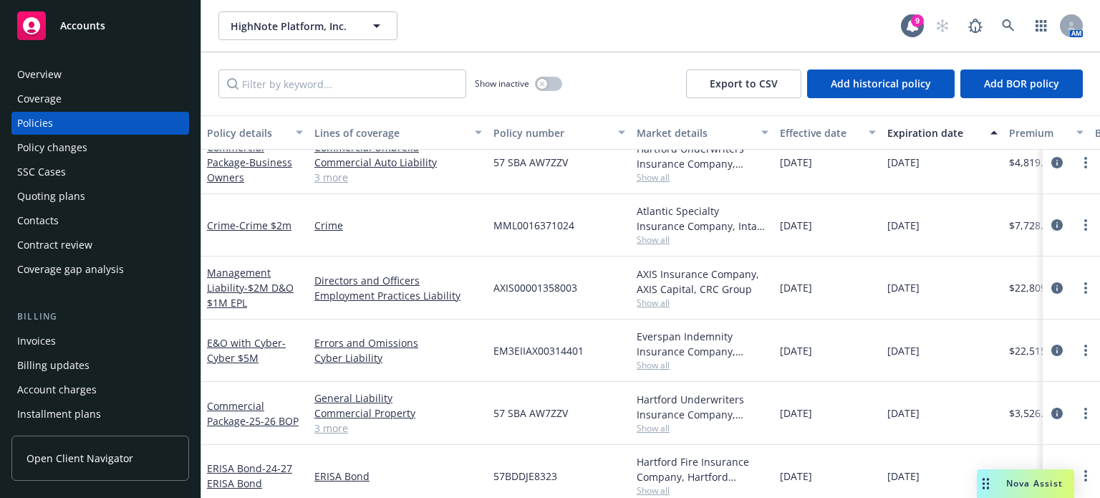
scroll to position [37, 0]
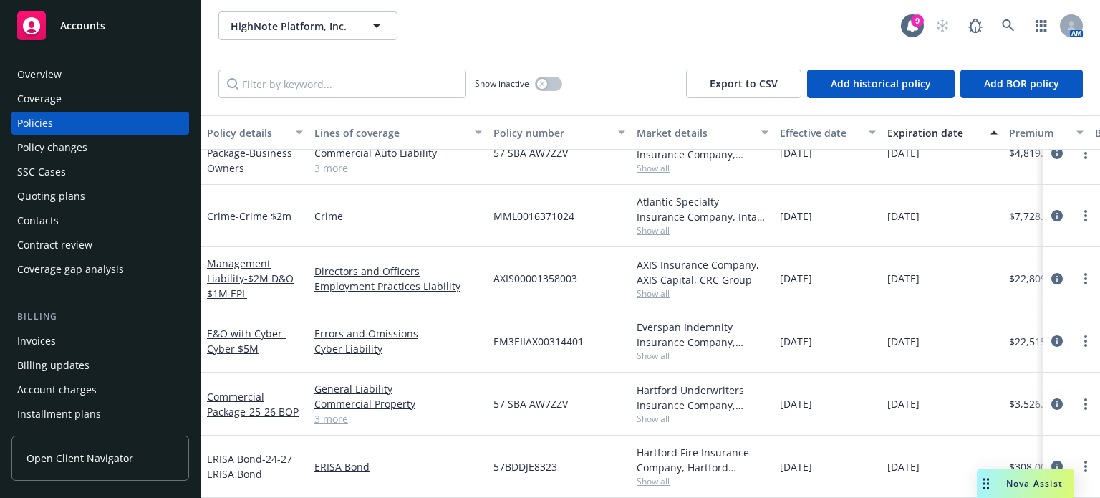
click at [657, 349] on span "Show all" at bounding box center [703, 355] width 132 height 12
click at [610, 93] on div "Show inactive Export to CSV Add historical policy Add BOR policy" at bounding box center [650, 83] width 899 height 63
click at [661, 412] on span "Show all" at bounding box center [703, 418] width 132 height 12
click at [677, 16] on div "HighNote Platform, Inc. HighNote Platform, Inc." at bounding box center [559, 25] width 682 height 29
click at [652, 475] on span "Show all" at bounding box center [703, 481] width 132 height 12
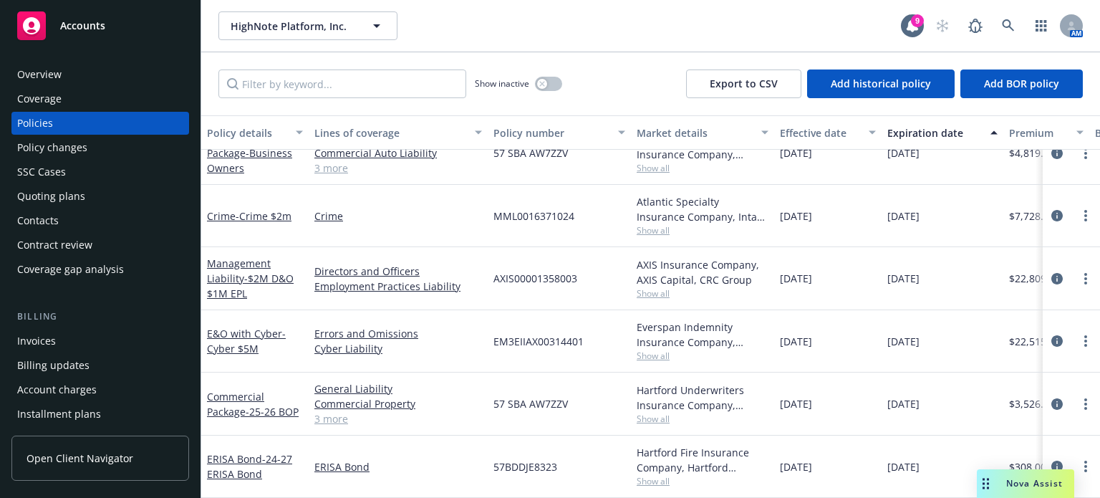
click at [718, 39] on div "HighNote Platform, Inc. HighNote Platform, Inc." at bounding box center [559, 25] width 682 height 29
